Goal: Transaction & Acquisition: Subscribe to service/newsletter

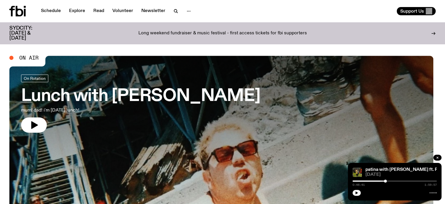
click at [345, 11] on div "Support Us" at bounding box center [330, 11] width 211 height 8
click at [358, 194] on button "button" at bounding box center [357, 192] width 8 height 6
click at [354, 191] on button "button" at bounding box center [357, 192] width 8 height 6
click at [357, 193] on icon "button" at bounding box center [357, 193] width 4 height 4
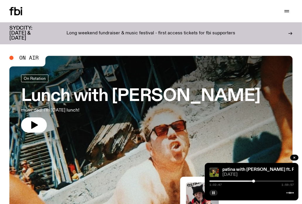
click at [213, 191] on rect "button" at bounding box center [212, 192] width 1 height 3
click at [216, 193] on button "button" at bounding box center [213, 192] width 8 height 6
click at [214, 192] on rect "button" at bounding box center [214, 192] width 1 height 3
click at [216, 193] on button "button" at bounding box center [213, 192] width 8 height 6
click at [215, 193] on icon "button" at bounding box center [214, 193] width 4 height 4
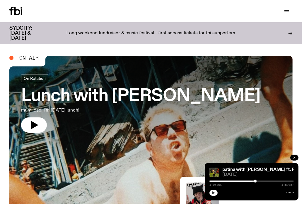
click at [213, 192] on icon "button" at bounding box center [213, 192] width 3 height 3
click at [214, 193] on rect "button" at bounding box center [214, 192] width 1 height 3
click at [212, 193] on icon "button" at bounding box center [214, 193] width 4 height 4
click at [211, 192] on button "button" at bounding box center [213, 192] width 8 height 6
